Goal: Browse casually: Explore the website without a specific task or goal

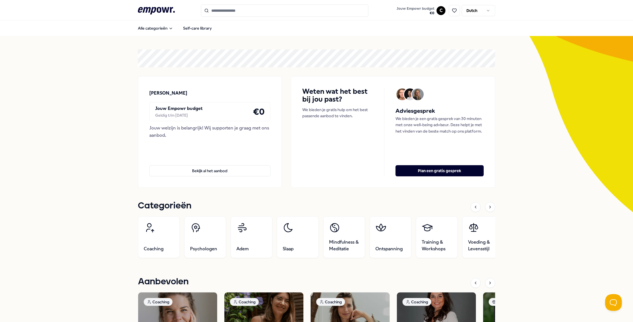
click at [166, 120] on div "Jouw Empowr budget Geldig t/m [DATE] € 0" at bounding box center [209, 111] width 121 height 19
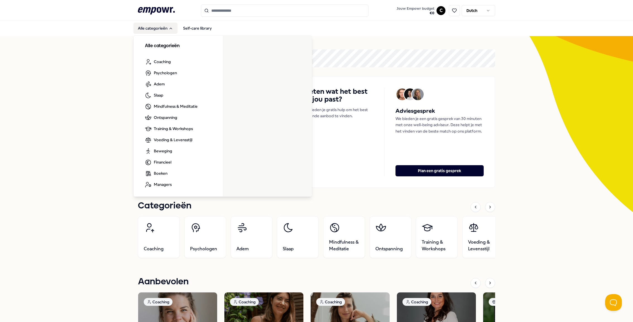
click at [166, 32] on button "Alle categorieën" at bounding box center [155, 28] width 44 height 11
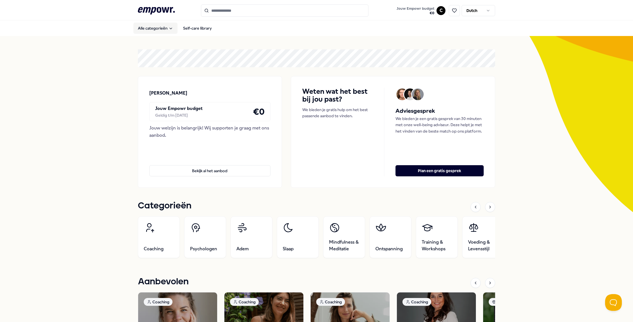
click at [166, 32] on button "Alle categorieën" at bounding box center [155, 28] width 44 height 11
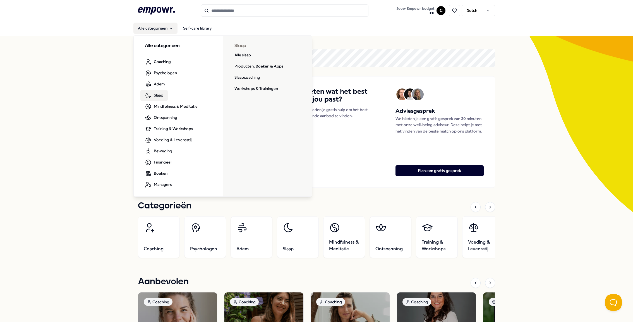
click at [164, 95] on link "Slaap" at bounding box center [153, 95] width 27 height 11
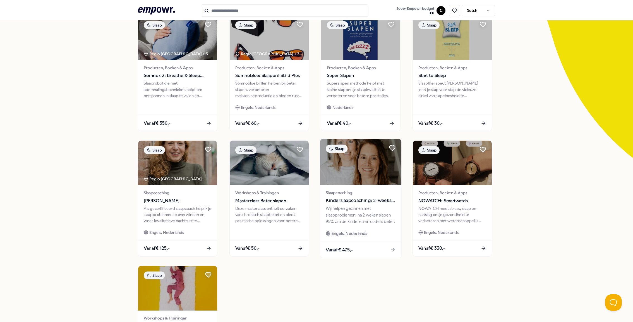
scroll to position [56, 0]
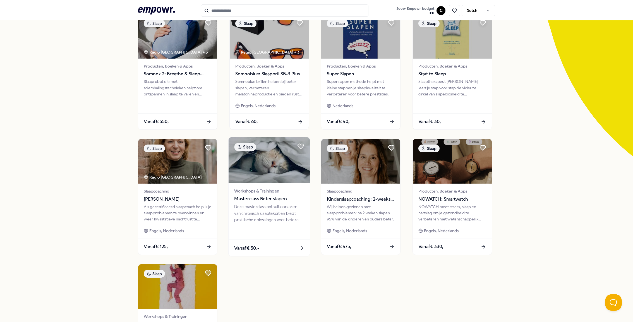
click at [271, 187] on div "Workshops & Trainingen Masterclass Beter slapen Deze masterclass onthult oorzak…" at bounding box center [269, 211] width 81 height 56
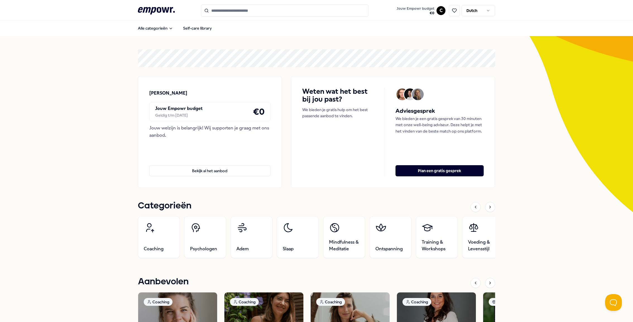
click at [284, 172] on div "Norton Rose Fulbright Jouw Empowr budget Geldig t/m [DATE] € 0 Jouw welzijn is …" at bounding box center [316, 132] width 357 height 112
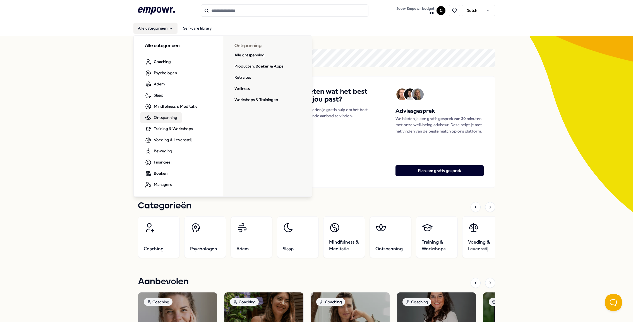
click at [157, 119] on span "Ontspanning" at bounding box center [165, 117] width 23 height 6
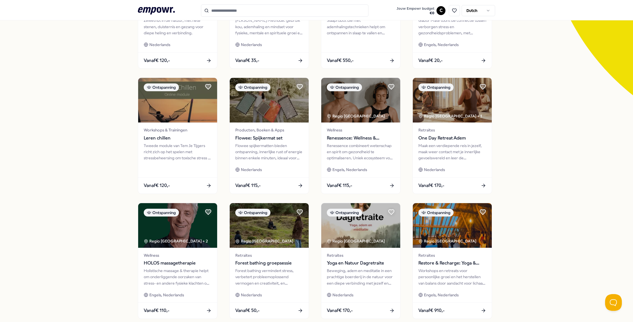
scroll to position [177, 0]
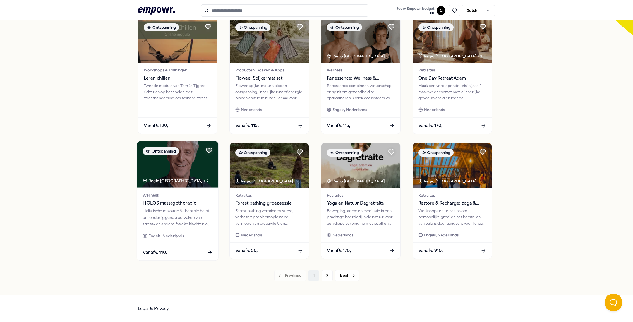
click at [199, 187] on img at bounding box center [177, 165] width 81 height 46
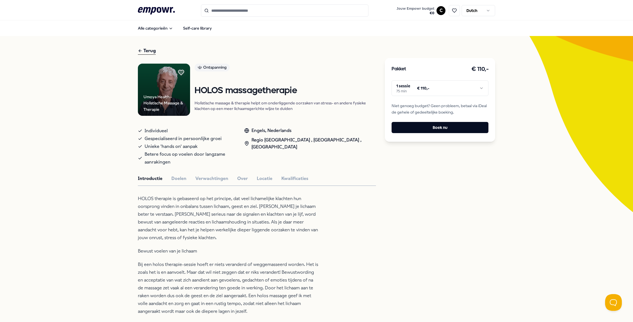
click at [468, 89] on html ".empowr-logo_svg__cls-1{fill:#03032f} Jouw Empowr budget € 0 C Dutch Alle categ…" at bounding box center [316, 161] width 633 height 322
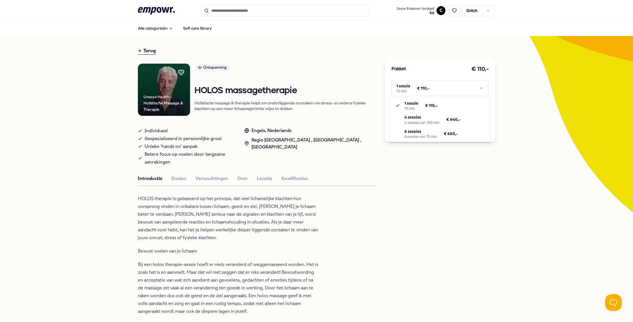
click at [468, 88] on html ".empowr-logo_svg__cls-1{fill:#03032f} Jouw Empowr budget € 0 C Dutch Alle categ…" at bounding box center [316, 161] width 633 height 322
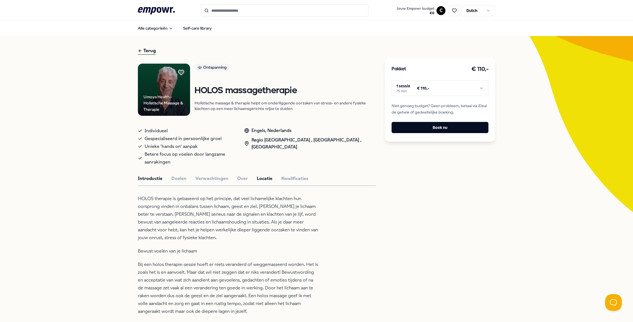
click at [259, 175] on button "Locatie" at bounding box center [265, 178] width 16 height 7
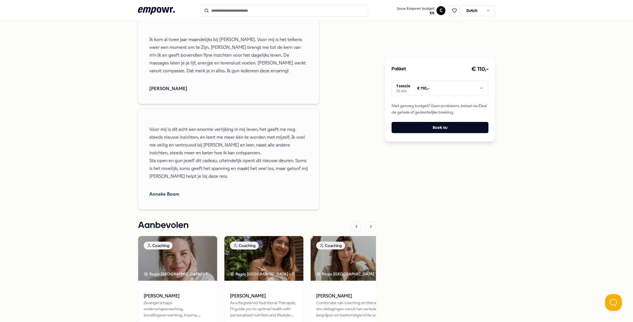
scroll to position [726, 0]
